Goal: Task Accomplishment & Management: Manage account settings

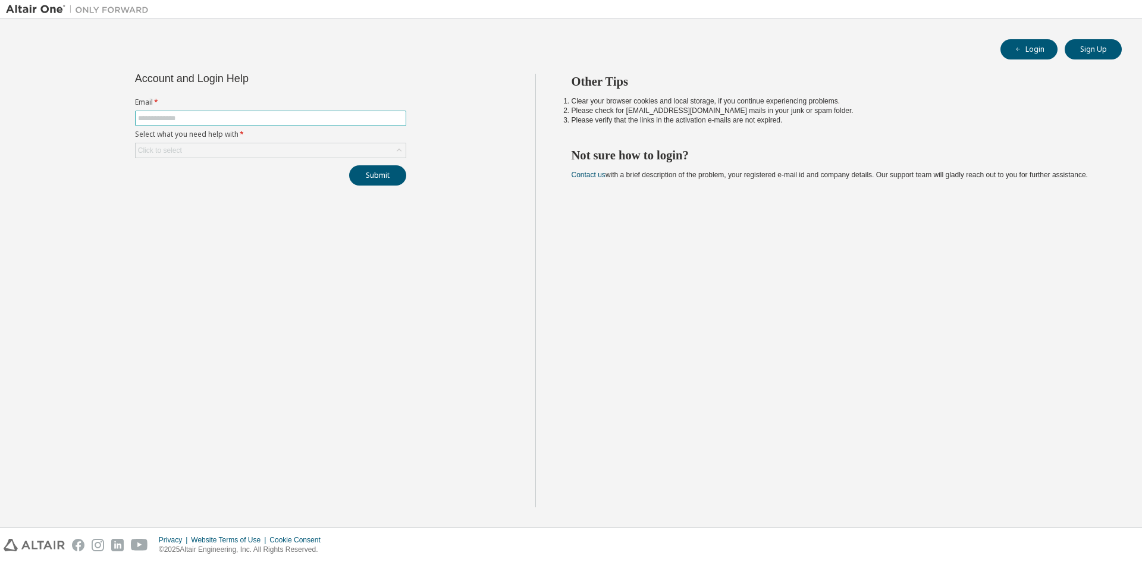
click at [202, 116] on input "text" at bounding box center [270, 119] width 265 height 10
type input "**********"
click at [179, 152] on div "Click to select" at bounding box center [160, 151] width 44 height 10
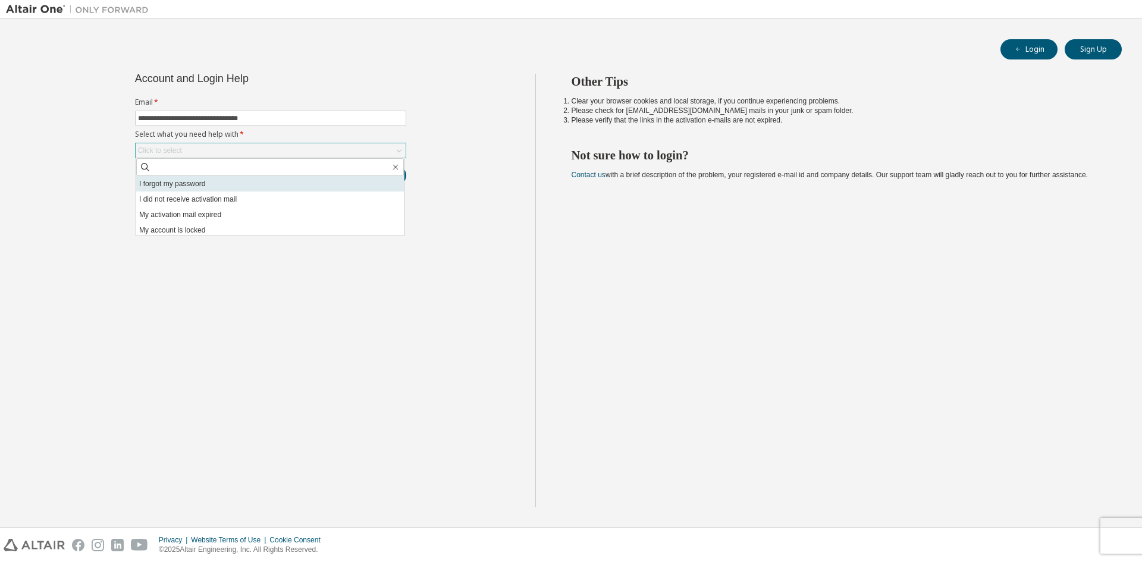
click at [166, 187] on li "I forgot my password" at bounding box center [270, 183] width 268 height 15
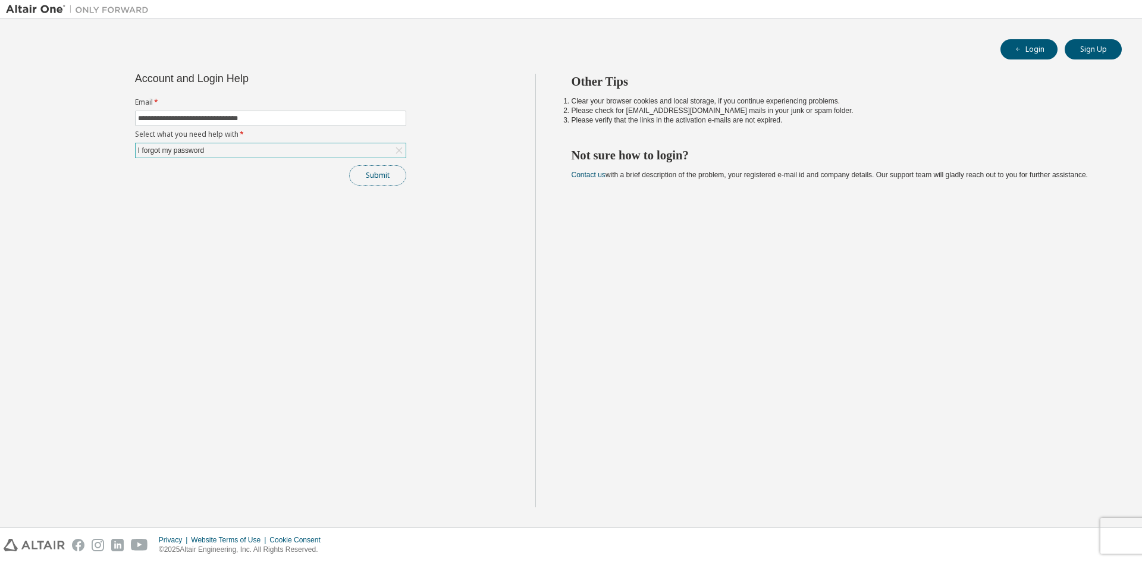
click at [388, 175] on button "Submit" at bounding box center [377, 175] width 57 height 20
click at [1048, 529] on link "Altair support" at bounding box center [1063, 529] width 48 height 10
click at [1069, 528] on link "Altair support" at bounding box center [1063, 529] width 48 height 10
